Goal: Complete application form

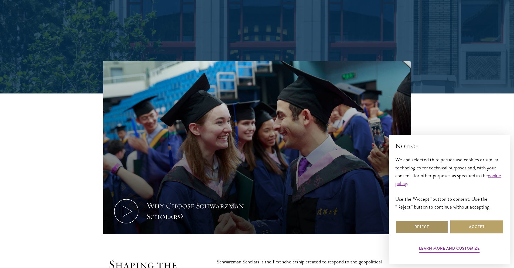
click at [421, 225] on button "Reject" at bounding box center [421, 226] width 53 height 13
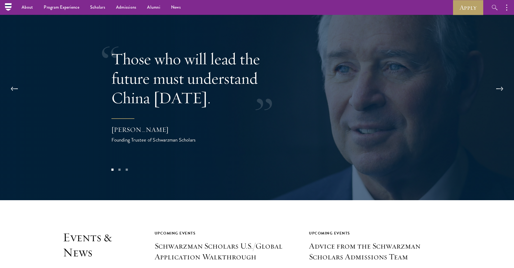
scroll to position [1125, 0]
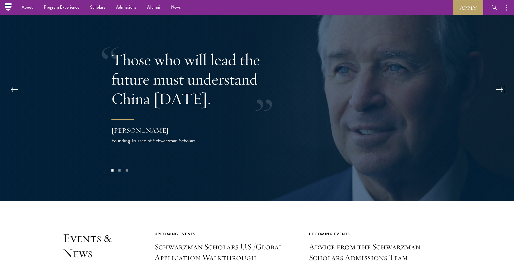
click at [500, 82] on button at bounding box center [500, 89] width 18 height 15
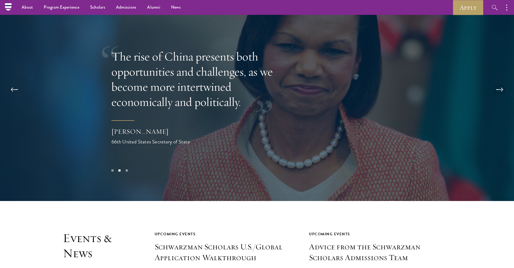
click at [500, 82] on button at bounding box center [500, 89] width 18 height 15
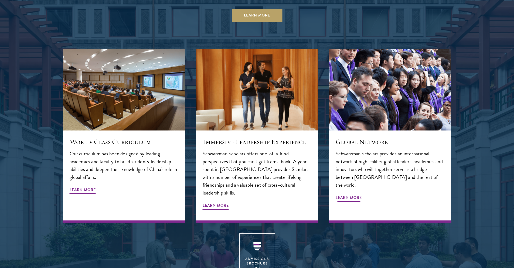
scroll to position [700, 0]
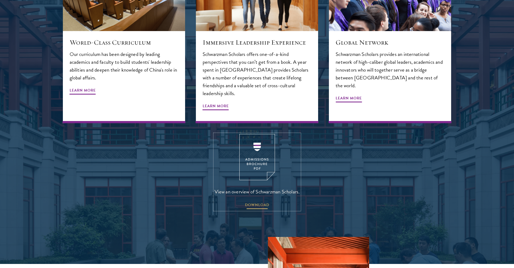
click at [263, 201] on span "DOWNLOAD" at bounding box center [257, 205] width 24 height 8
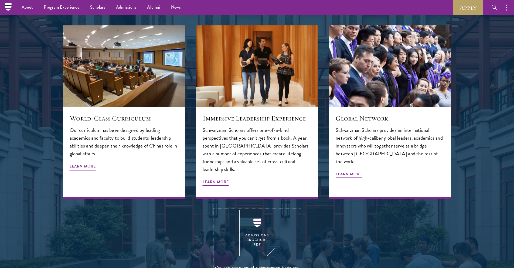
scroll to position [485, 0]
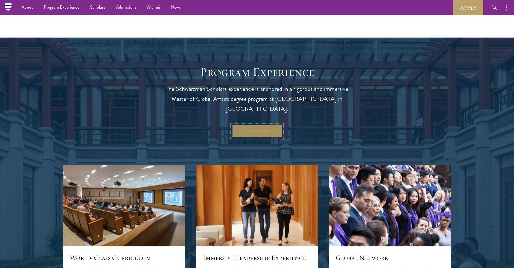
click at [260, 125] on link "Learn More" at bounding box center [257, 131] width 50 height 13
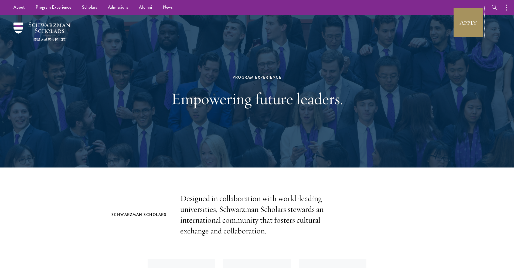
click at [457, 36] on link "Apply" at bounding box center [468, 22] width 30 height 30
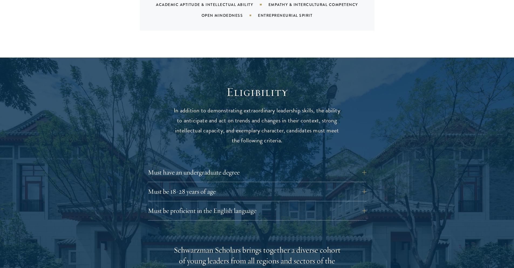
scroll to position [682, 0]
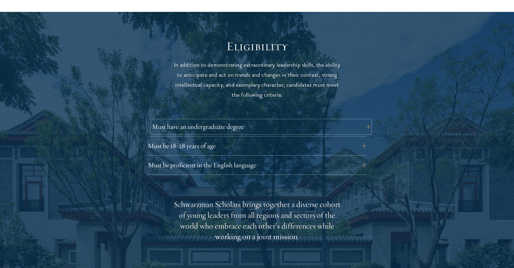
click at [300, 120] on button "Must have an undergraduate degree" at bounding box center [261, 126] width 219 height 13
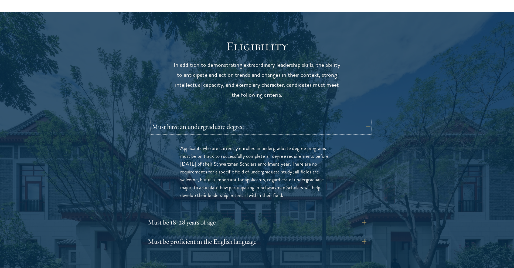
click at [300, 120] on button "Must have an undergraduate degree" at bounding box center [261, 126] width 219 height 13
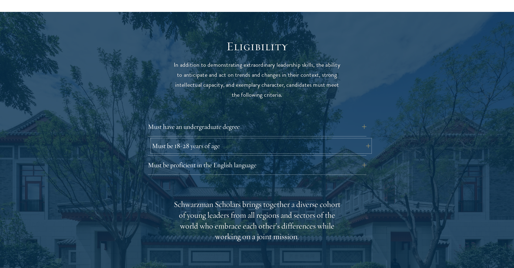
click at [288, 139] on button "Must be 18-28 years of age" at bounding box center [261, 145] width 219 height 13
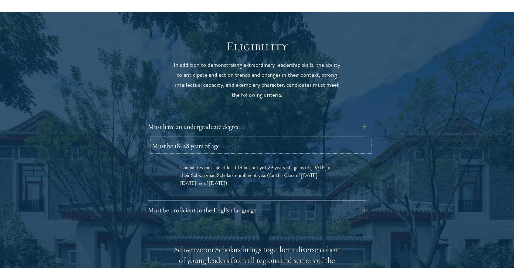
click at [287, 139] on button "Must be 18-28 years of age" at bounding box center [261, 145] width 219 height 13
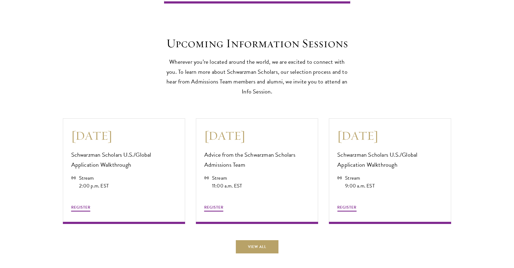
scroll to position [1480, 0]
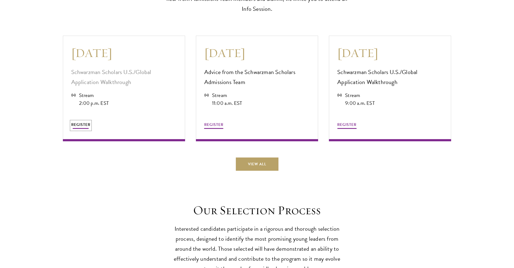
click at [84, 123] on span "REGISTER" at bounding box center [80, 125] width 19 height 6
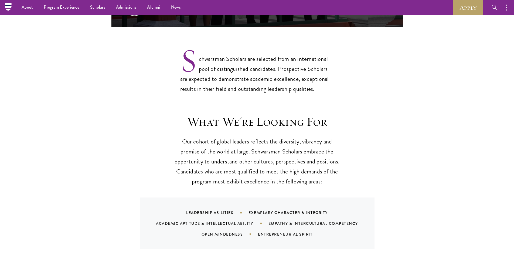
scroll to position [137, 0]
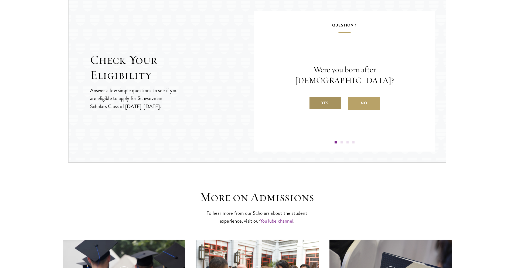
click at [330, 97] on label "Yes" at bounding box center [325, 103] width 32 height 13
click at [314, 97] on input "Yes" at bounding box center [311, 99] width 5 height 5
click at [334, 100] on label "Yes" at bounding box center [325, 103] width 32 height 13
click at [314, 100] on input "Yes" at bounding box center [311, 99] width 5 height 5
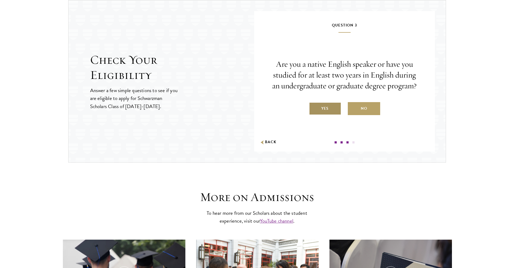
click at [330, 104] on label "Yes" at bounding box center [325, 108] width 32 height 13
click at [314, 104] on input "Yes" at bounding box center [311, 105] width 5 height 5
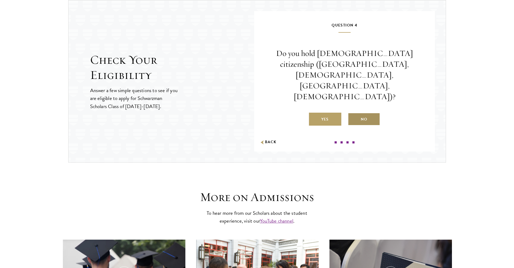
click at [374, 113] on label "No" at bounding box center [364, 119] width 32 height 13
click at [353, 113] on input "No" at bounding box center [350, 115] width 5 height 5
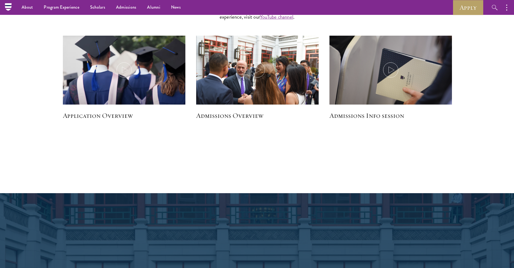
scroll to position [556, 0]
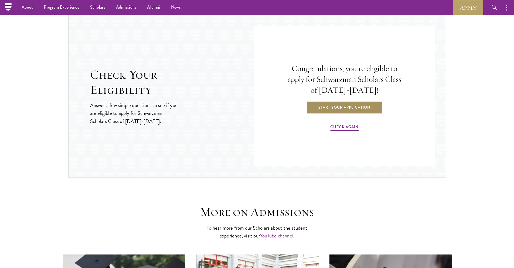
click at [346, 103] on link "Start Your Application" at bounding box center [344, 107] width 76 height 13
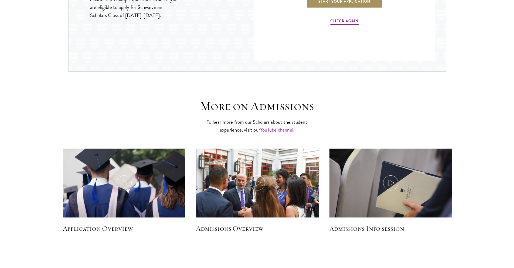
scroll to position [761, 0]
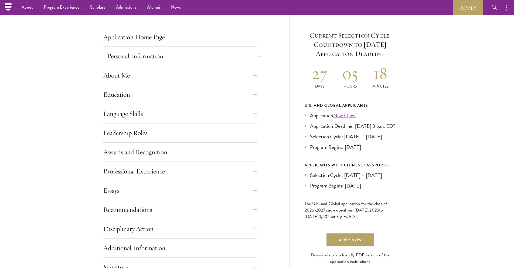
scroll to position [203, 0]
click at [216, 43] on button "Application Home Page" at bounding box center [184, 37] width 154 height 13
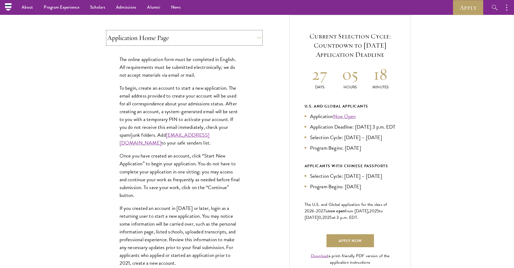
click at [215, 43] on button "Application Home Page" at bounding box center [184, 37] width 154 height 13
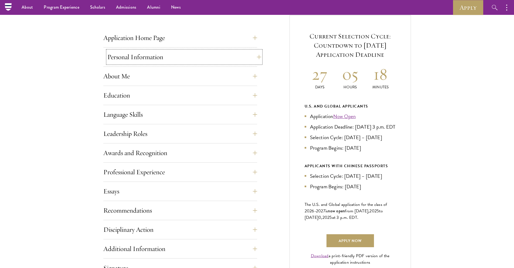
click at [211, 61] on button "Personal Information" at bounding box center [184, 56] width 154 height 13
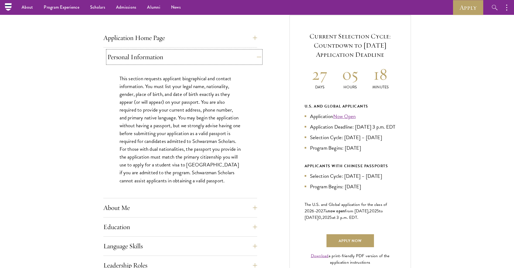
click at [211, 61] on button "Personal Information" at bounding box center [184, 56] width 154 height 13
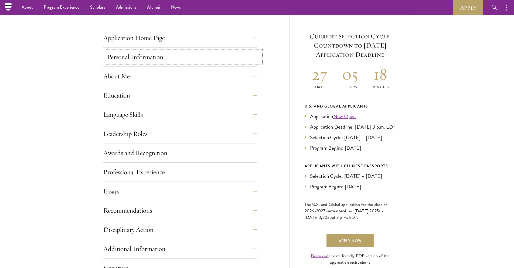
click at [215, 62] on button "Personal Information" at bounding box center [184, 56] width 154 height 13
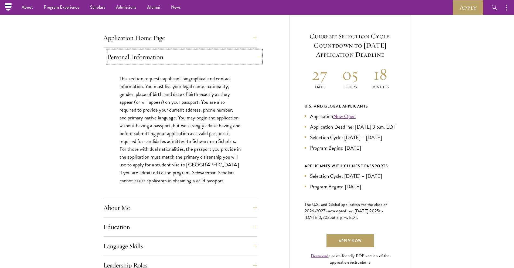
click at [215, 62] on button "Personal Information" at bounding box center [184, 56] width 154 height 13
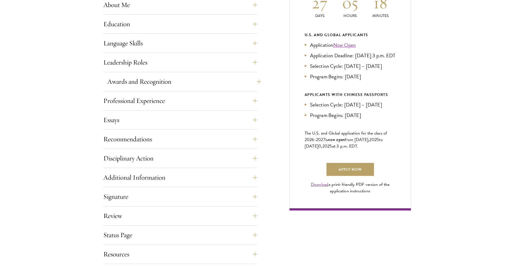
scroll to position [280, 0]
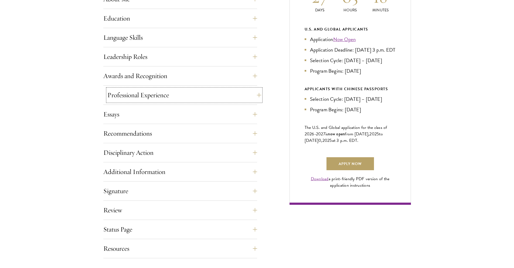
click at [204, 90] on button "Professional Experience" at bounding box center [184, 95] width 154 height 13
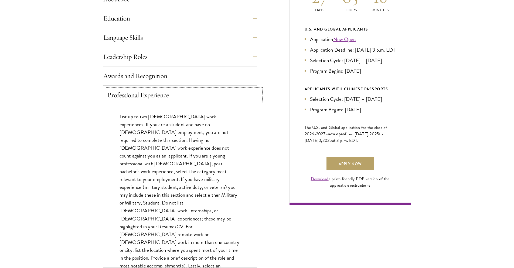
click at [204, 90] on button "Professional Experience" at bounding box center [184, 95] width 154 height 13
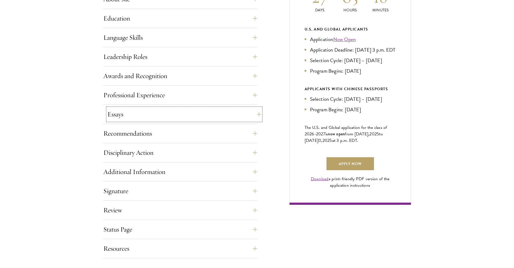
click at [197, 119] on button "Essays" at bounding box center [184, 114] width 154 height 13
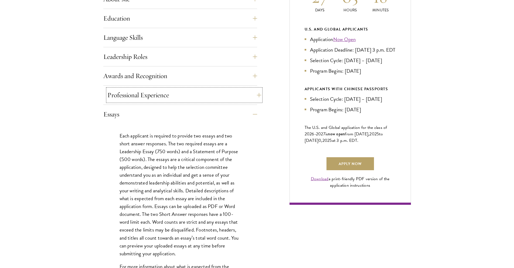
click at [198, 99] on button "Professional Experience" at bounding box center [184, 95] width 154 height 13
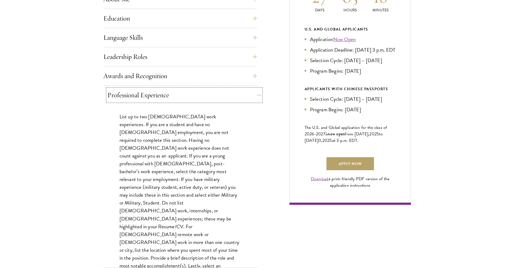
click at [198, 99] on button "Professional Experience" at bounding box center [184, 95] width 154 height 13
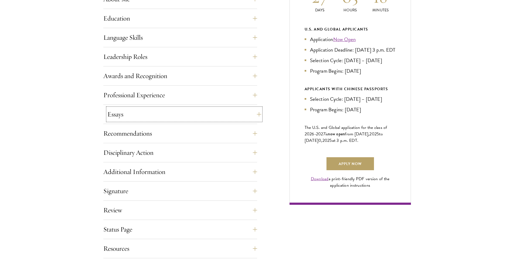
click at [192, 115] on button "Essays" at bounding box center [184, 114] width 154 height 13
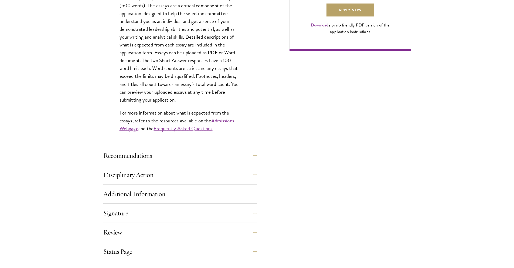
scroll to position [536, 0]
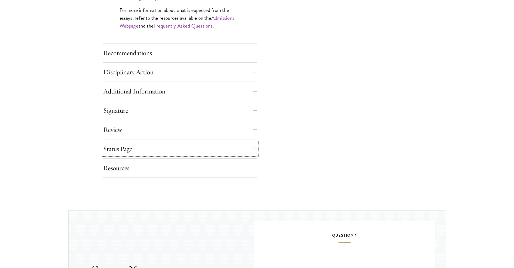
click at [176, 145] on button "Status Page" at bounding box center [180, 148] width 154 height 13
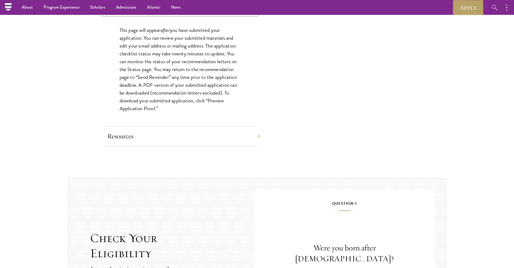
scroll to position [347, 0]
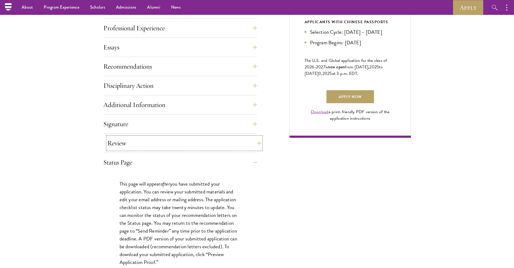
click at [184, 140] on button "Review" at bounding box center [184, 143] width 154 height 13
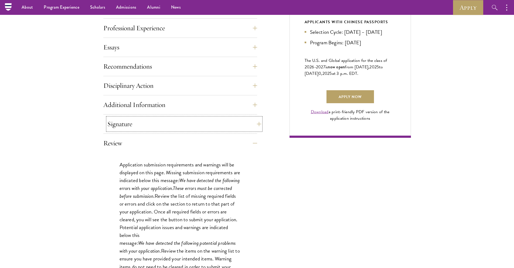
click at [191, 121] on button "Signature" at bounding box center [184, 123] width 154 height 13
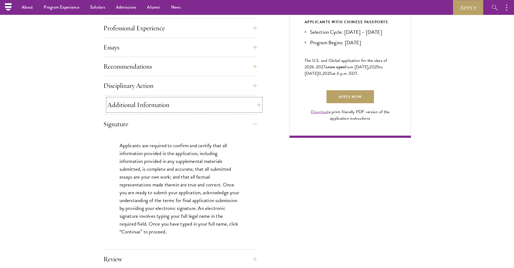
click at [194, 106] on button "Additional Information" at bounding box center [184, 104] width 154 height 13
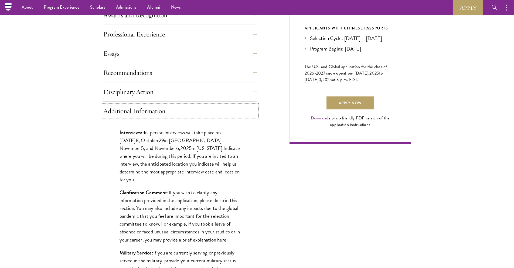
scroll to position [302, 0]
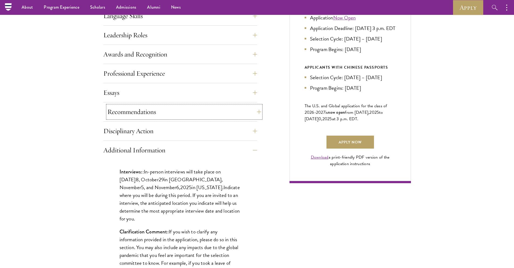
click at [191, 111] on button "Recommendations" at bounding box center [184, 111] width 154 height 13
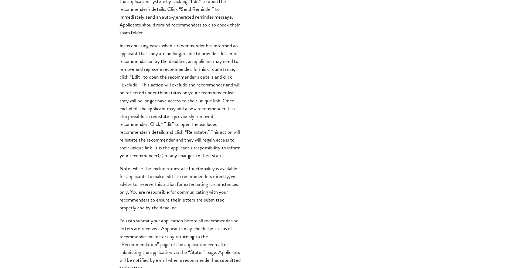
scroll to position [574, 0]
